Goal: Information Seeking & Learning: Learn about a topic

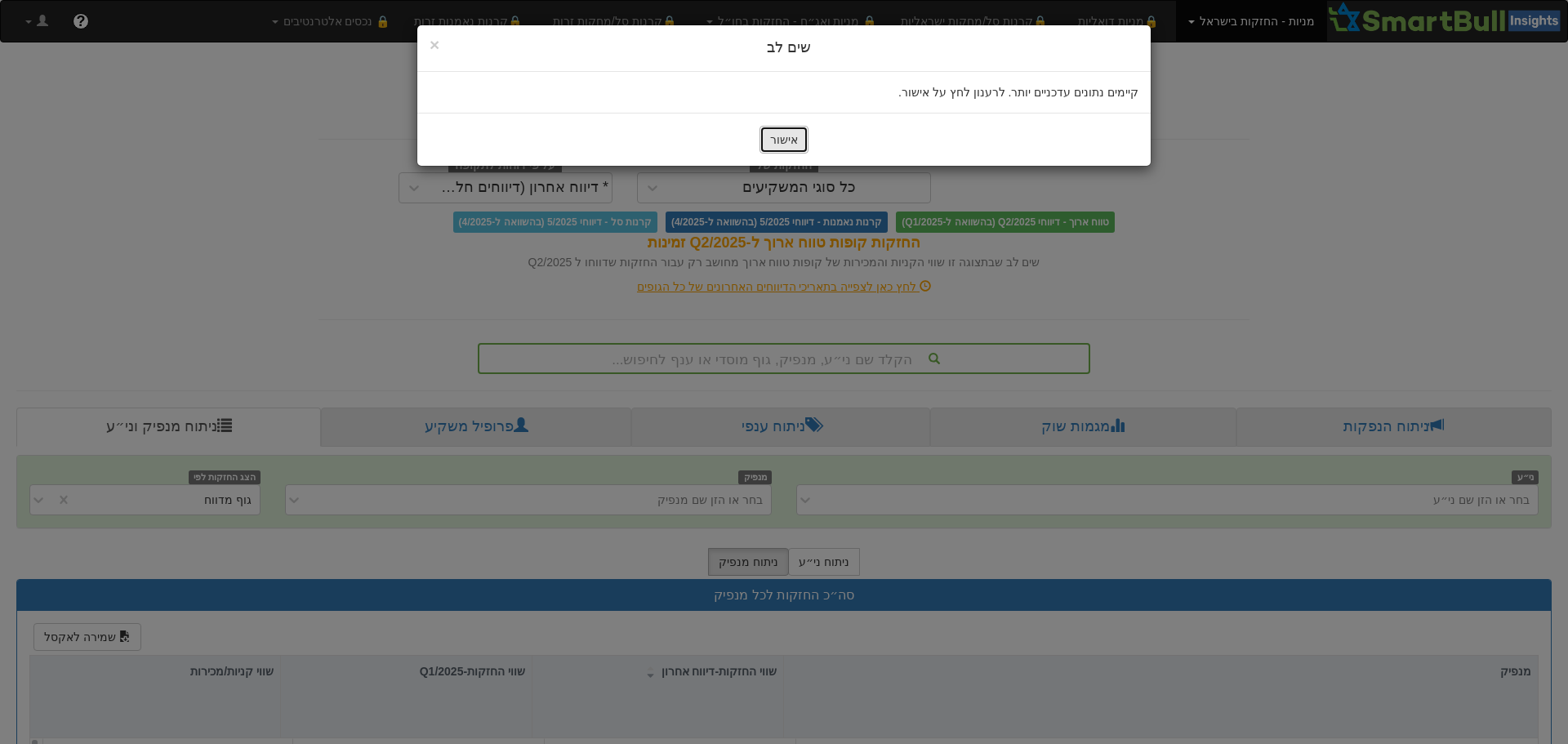
click at [786, 146] on button "אישור" at bounding box center [784, 139] width 49 height 27
